Goal: Task Accomplishment & Management: Use online tool/utility

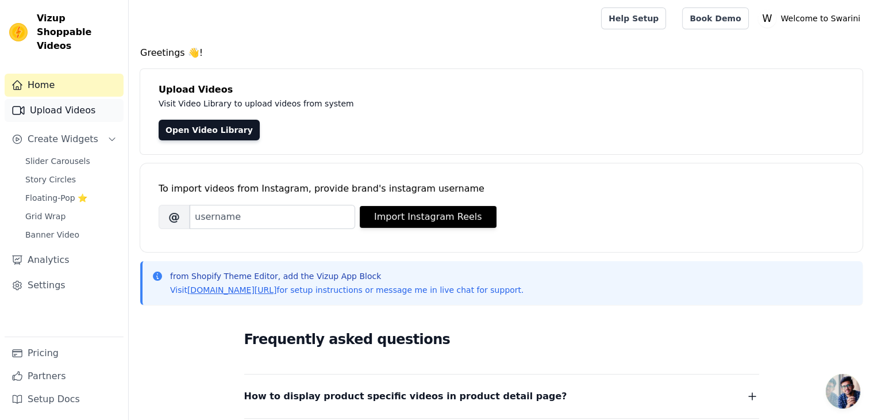
click at [80, 102] on link "Upload Videos" at bounding box center [64, 110] width 119 height 23
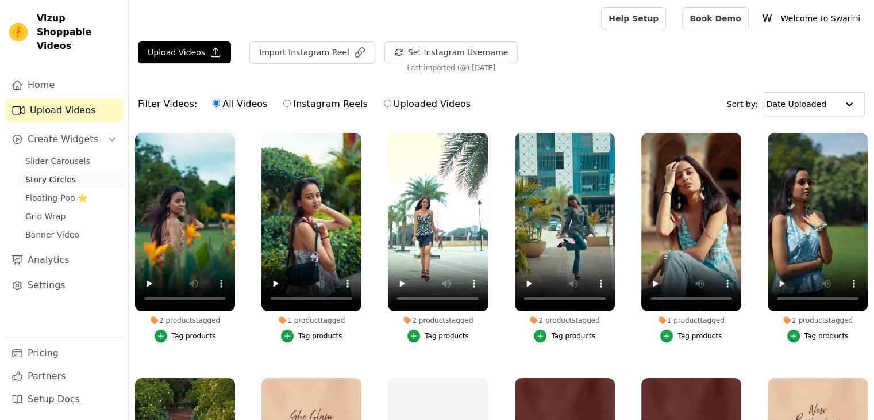
click at [62, 174] on span "Story Circles" at bounding box center [50, 179] width 51 height 11
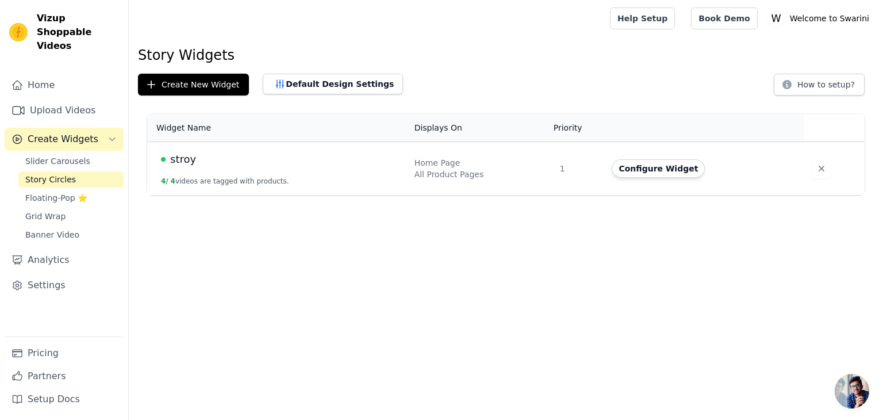
click at [269, 172] on td "stroy 4 / 4 videos are tagged with products." at bounding box center [277, 168] width 260 height 53
click at [644, 172] on button "Configure Widget" at bounding box center [658, 168] width 93 height 18
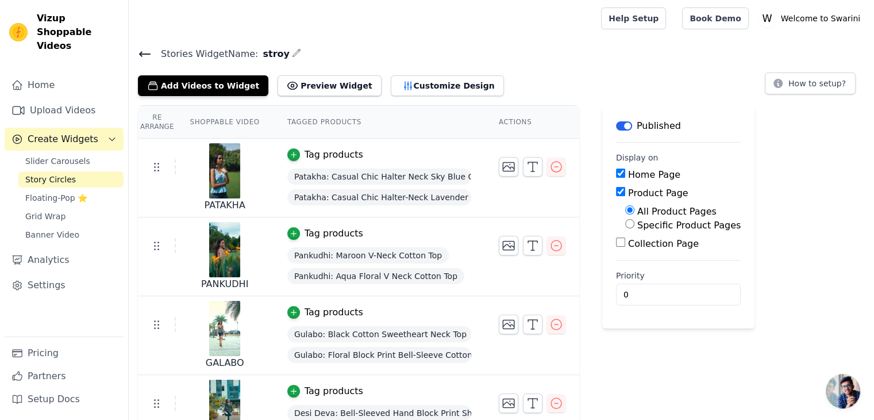
scroll to position [32, 0]
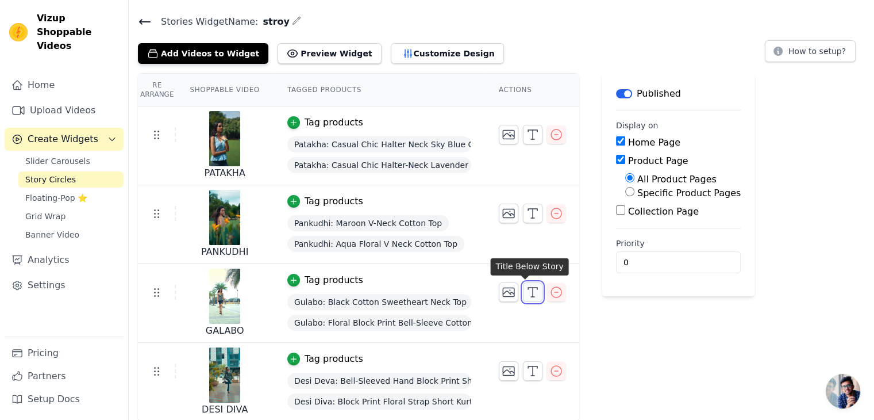
click at [526, 290] on icon "button" at bounding box center [533, 292] width 14 height 14
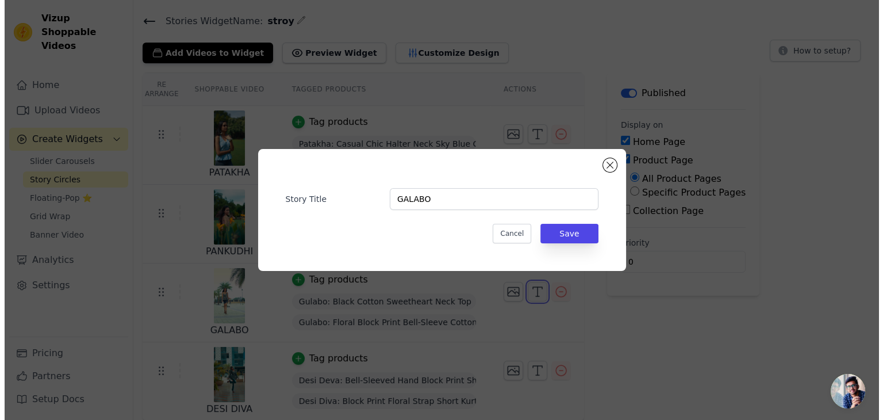
scroll to position [0, 0]
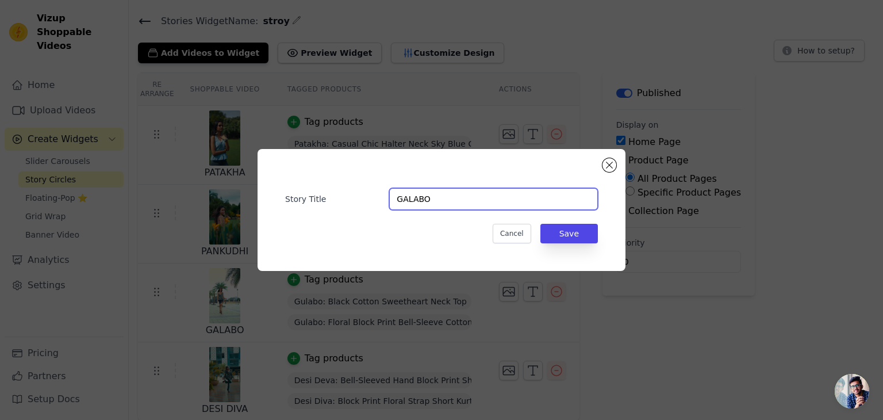
click at [409, 201] on input "GALABO" at bounding box center [493, 199] width 209 height 22
type input "GULABO"
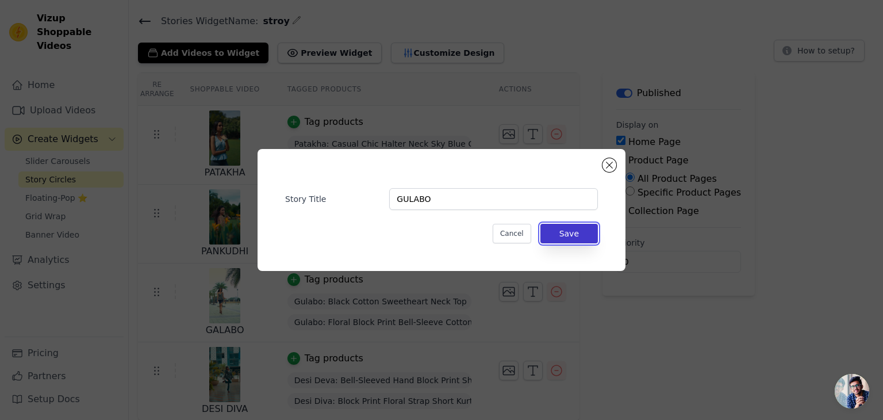
click at [568, 231] on button "Save" at bounding box center [568, 234] width 57 height 20
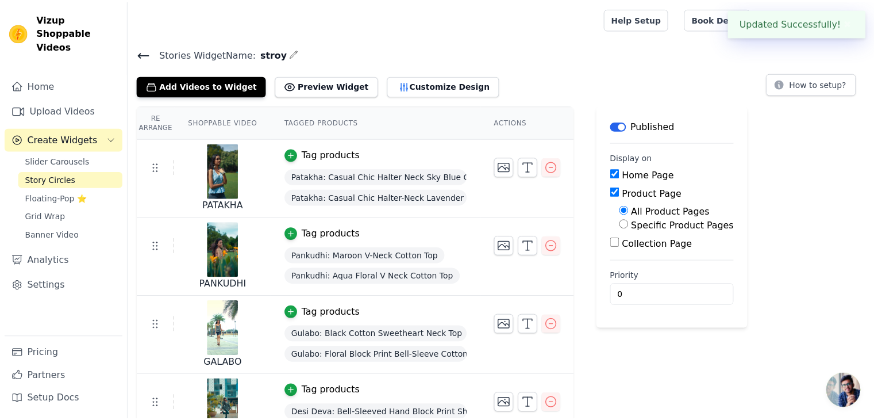
scroll to position [32, 0]
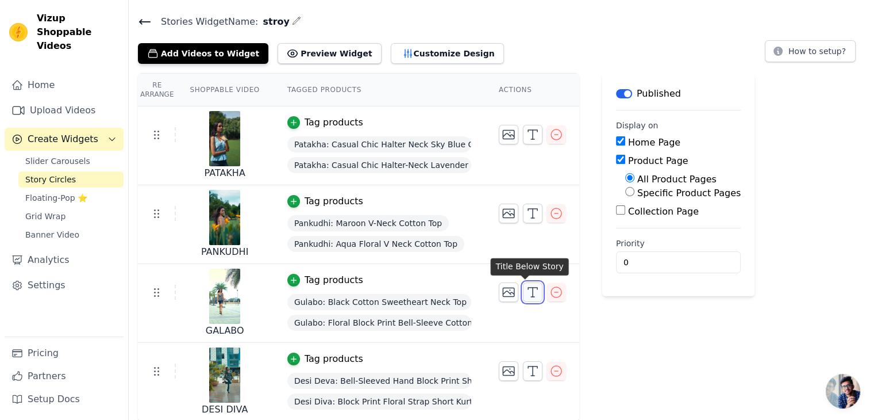
click at [529, 291] on icon "button" at bounding box center [533, 292] width 14 height 14
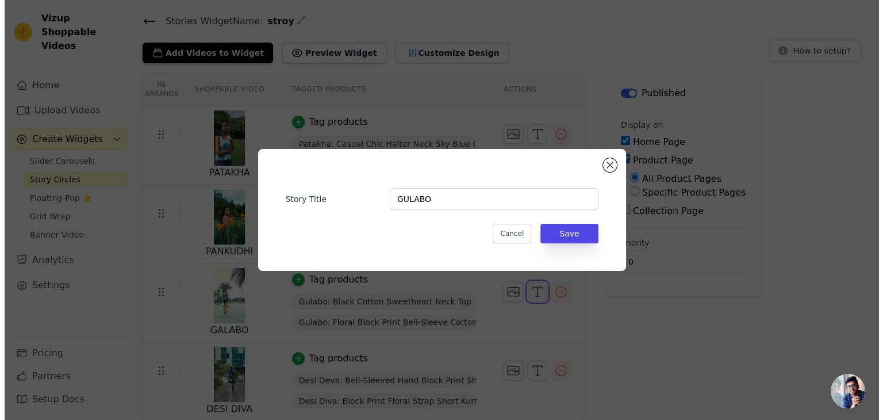
scroll to position [0, 0]
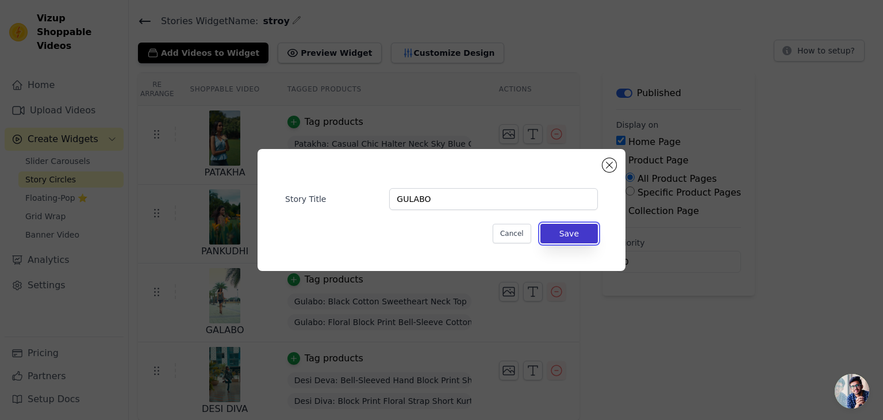
click at [575, 233] on button "Save" at bounding box center [568, 234] width 57 height 20
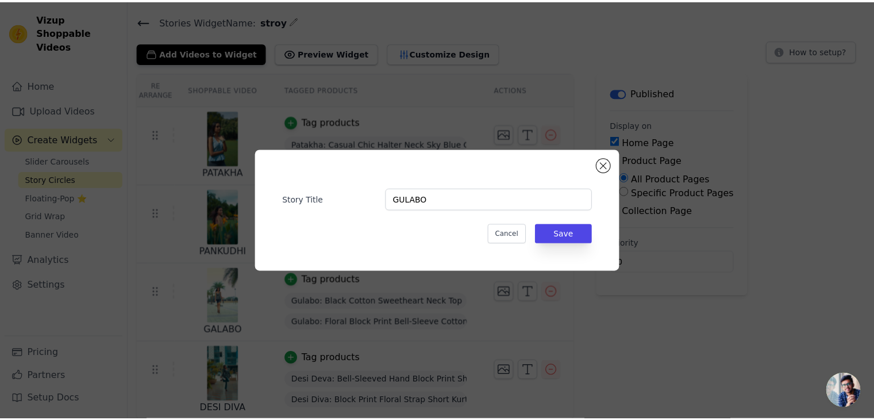
scroll to position [32, 0]
